Goal: Transaction & Acquisition: Subscribe to service/newsletter

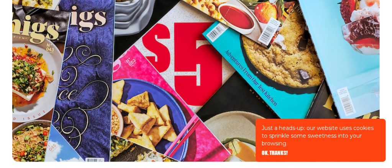
scroll to position [77, 0]
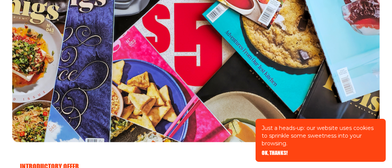
click at [276, 150] on span "OK, THANKS!" at bounding box center [275, 147] width 26 height 5
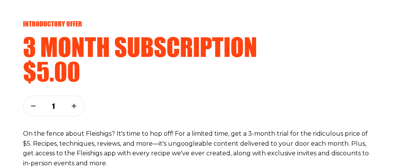
scroll to position [226, 0]
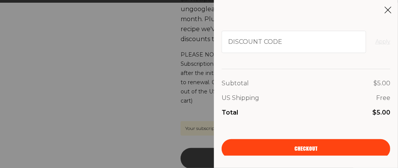
scroll to position [80, 0]
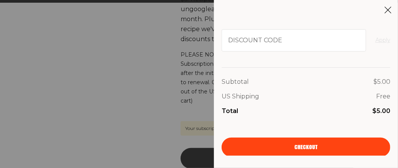
click at [298, 144] on span "Checkout" at bounding box center [305, 141] width 23 height 5
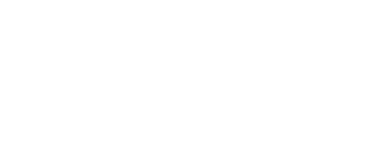
scroll to position [38, 0]
click at [0, 0] on input "E-mail" at bounding box center [0, 0] width 0 height 0
type input "[EMAIL_ADDRESS][DOMAIN_NAME]"
type input "Aura"
type input "[PERSON_NAME]"
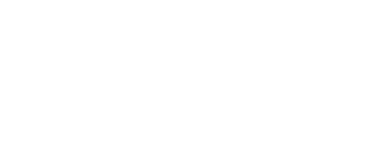
type input "[STREET_ADDRESS]"
type input "Caulfield North"
type input "0409889556"
click at [0, 0] on span "I want to send some subscriptions as a gift!" at bounding box center [0, 0] width 0 height 0
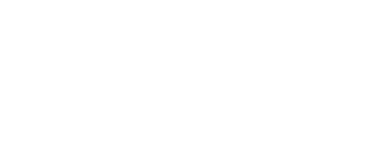
click at [0, 0] on input "I want to send some subscriptions as a gift!" at bounding box center [0, 0] width 0 height 0
checkbox input "true"
click at [0, 0] on div "I want to send some subscriptions as a gift!" at bounding box center [0, 0] width 0 height 0
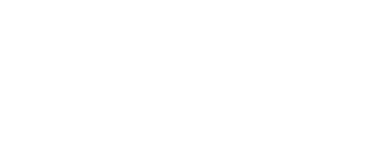
click at [0, 0] on span "You can send selected subscriptions to different addresses as a gift." at bounding box center [0, 0] width 0 height 0
click at [0, 0] on div "Send me awesome emails but not too many" at bounding box center [0, 0] width 0 height 0
click at [0, 0] on input "Send me awesome emails but not too many" at bounding box center [0, 0] width 0 height 0
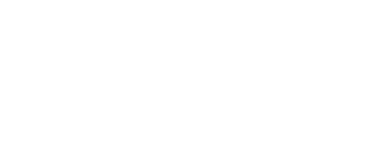
click at [0, 0] on input "Send me awesome emails but not too many" at bounding box center [0, 0] width 0 height 0
checkbox input "true"
click at [0, 0] on input "I want to send some subscriptions as a gift!" at bounding box center [0, 0] width 0 height 0
checkbox input "false"
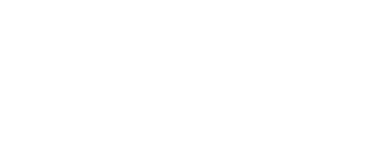
click at [0, 0] on input "Aura" at bounding box center [0, 0] width 0 height 0
type input "Aura"
drag, startPoint x: 84, startPoint y: 67, endPoint x: 12, endPoint y: 72, distance: 72.2
click at [0, 0] on form "Your Email Already have account? Sign in [EMAIL_ADDRESS][DOMAIN_NAME] E-mail Se…" at bounding box center [0, 0] width 0 height 0
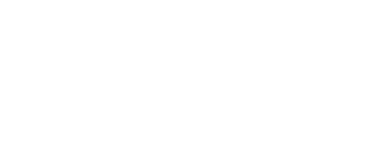
click at [0, 0] on input "City" at bounding box center [0, 0] width 0 height 0
paste input "Caulfield North"
type input "Caulfield North"
click at [0, 0] on input "Zip code ZIP code is required" at bounding box center [0, 0] width 0 height 0
type input "3161"
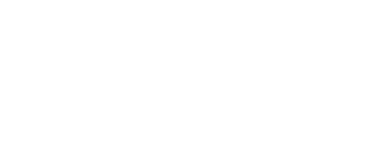
click at [0, 0] on select "Select country... [GEOGRAPHIC_DATA] [GEOGRAPHIC_DATA] (+$29/subscription) [GEOG…" at bounding box center [0, 0] width 0 height 0
select select "AU"
click at [0, 0] on select "Select country... [GEOGRAPHIC_DATA] [GEOGRAPHIC_DATA] (+$29/subscription) [GEOG…" at bounding box center [0, 0] width 0 height 0
click at [0, 0] on select "Select state... [GEOGRAPHIC_DATA] [GEOGRAPHIC_DATA] [GEOGRAPHIC_DATA] [GEOGRAPH…" at bounding box center [0, 0] width 0 height 0
select select "Victoria"
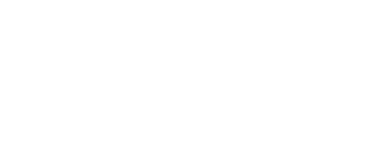
click at [0, 0] on select "Select state... [GEOGRAPHIC_DATA] [GEOGRAPHIC_DATA] [GEOGRAPHIC_DATA] [GEOGRAPH…" at bounding box center [0, 0] width 0 height 0
click at [0, 0] on select "Select country... [GEOGRAPHIC_DATA] [GEOGRAPHIC_DATA] (+$29/subscription) [GEOG…" at bounding box center [0, 0] width 0 height 0
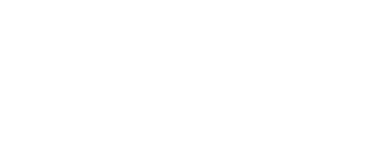
scroll to position [0, 0]
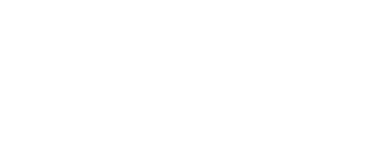
click at [0, 0] on use at bounding box center [0, 0] width 0 height 0
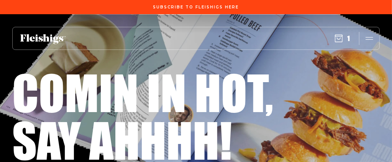
click at [343, 37] on use "button" at bounding box center [338, 38] width 7 height 7
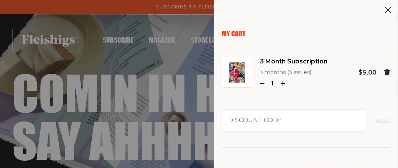
click at [387, 6] on icon at bounding box center [388, 10] width 8 height 8
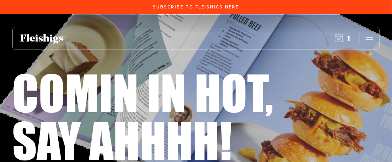
click at [0, 0] on span "Store locator" at bounding box center [0, 0] width 0 height 0
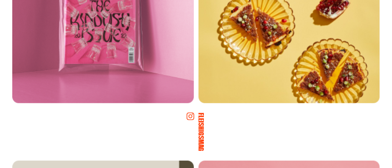
scroll to position [682, 0]
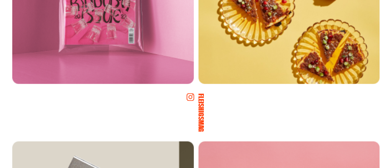
drag, startPoint x: 107, startPoint y: 101, endPoint x: 33, endPoint y: 103, distance: 74.4
copy span "[EMAIL_ADDRESS][DOMAIN_NAME]"
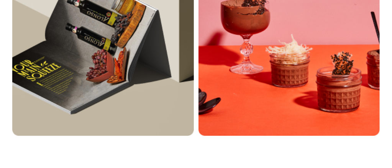
scroll to position [873, 0]
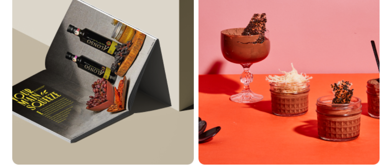
scroll to position [835, 0]
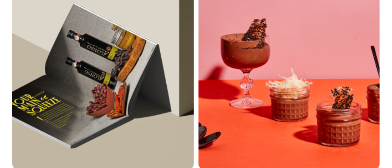
click at [0, 0] on span at bounding box center [0, 0] width 0 height 0
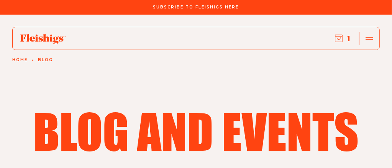
click at [20, 62] on link "Home" at bounding box center [19, 60] width 15 height 5
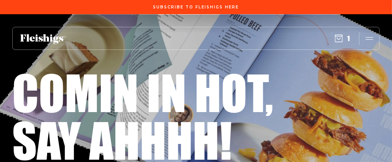
click at [0, 0] on span "Log in" at bounding box center [0, 0] width 0 height 0
